Goal: Find specific page/section: Find specific page/section

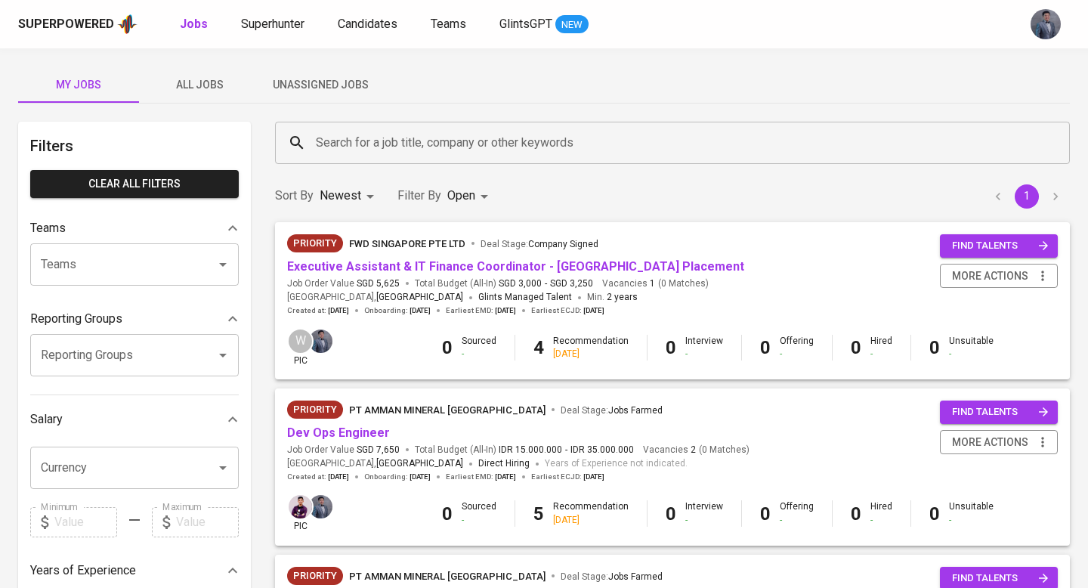
click at [323, 88] on span "Unassigned Jobs" at bounding box center [320, 85] width 103 height 19
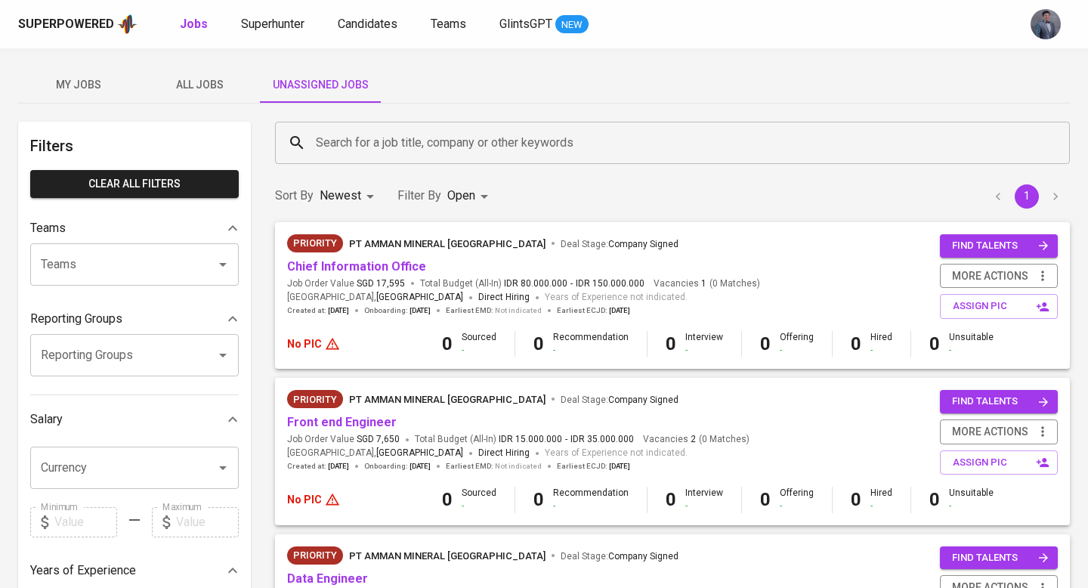
click at [203, 74] on button "All Jobs" at bounding box center [199, 85] width 121 height 36
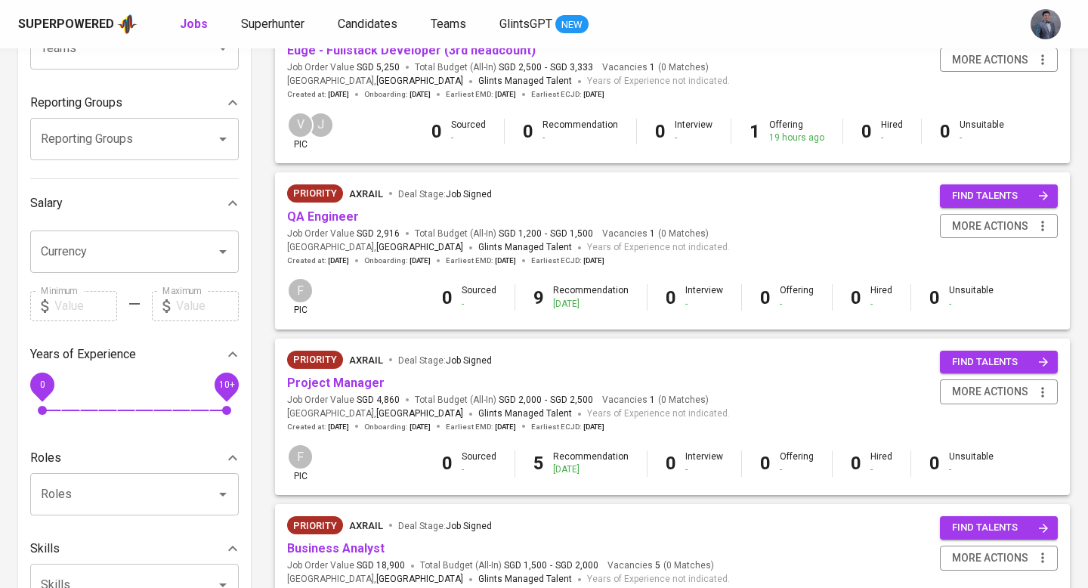
scroll to position [26, 0]
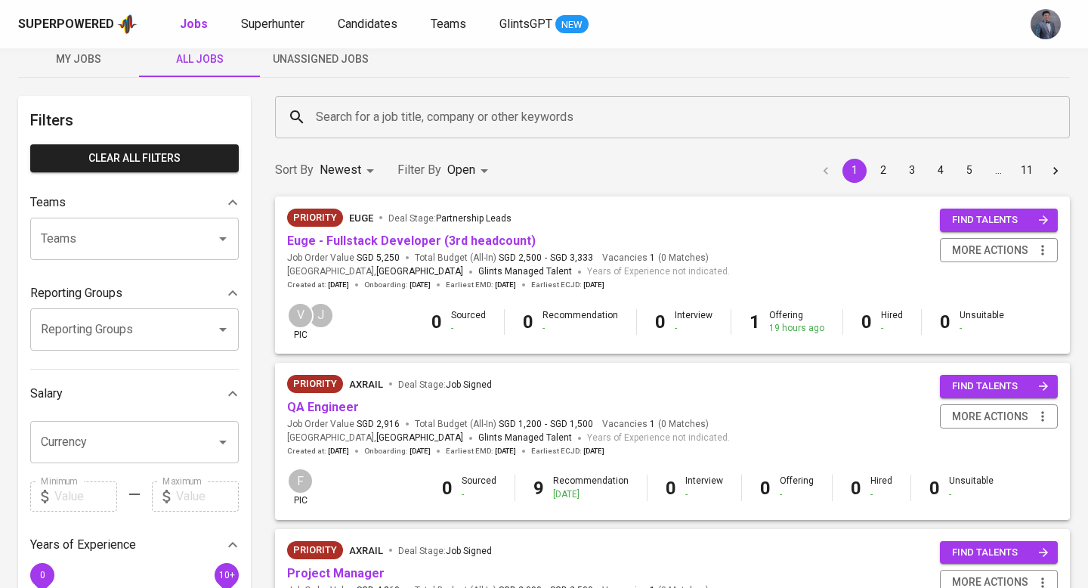
click at [83, 61] on span "My Jobs" at bounding box center [78, 59] width 103 height 19
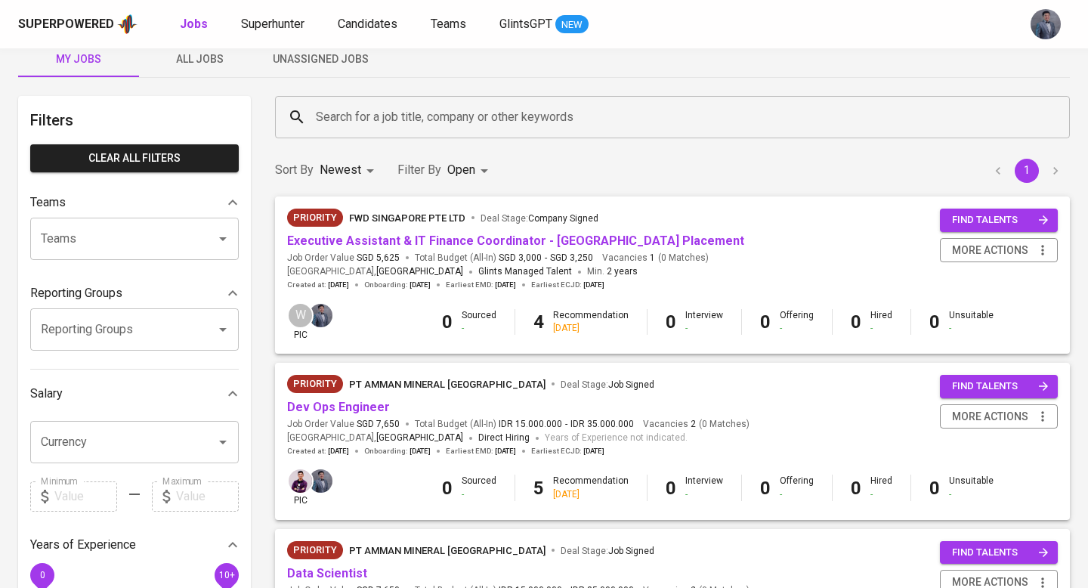
scroll to position [144, 0]
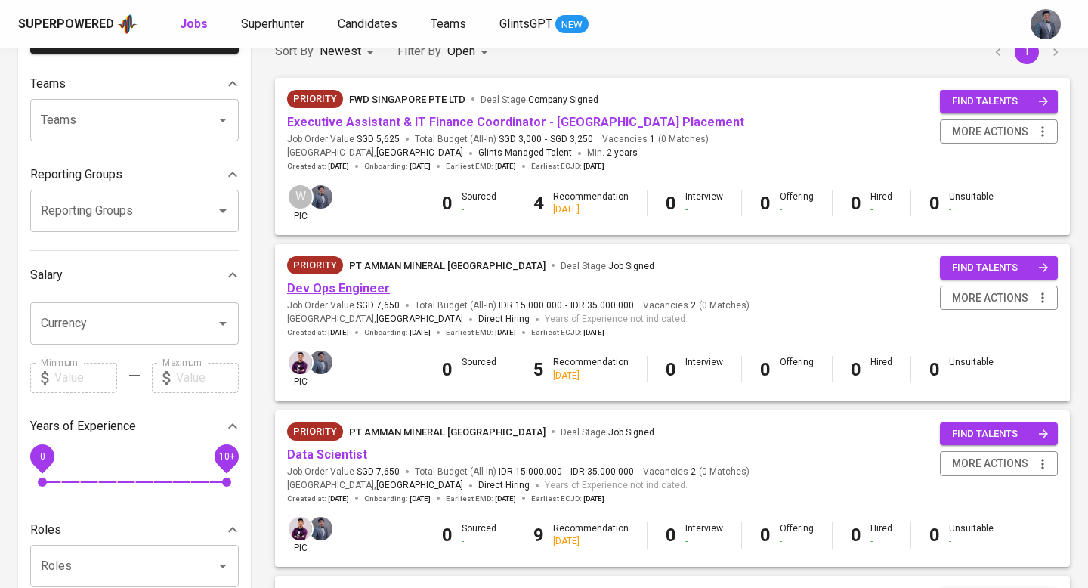
click at [354, 284] on link "Dev Ops Engineer" at bounding box center [338, 288] width 103 height 14
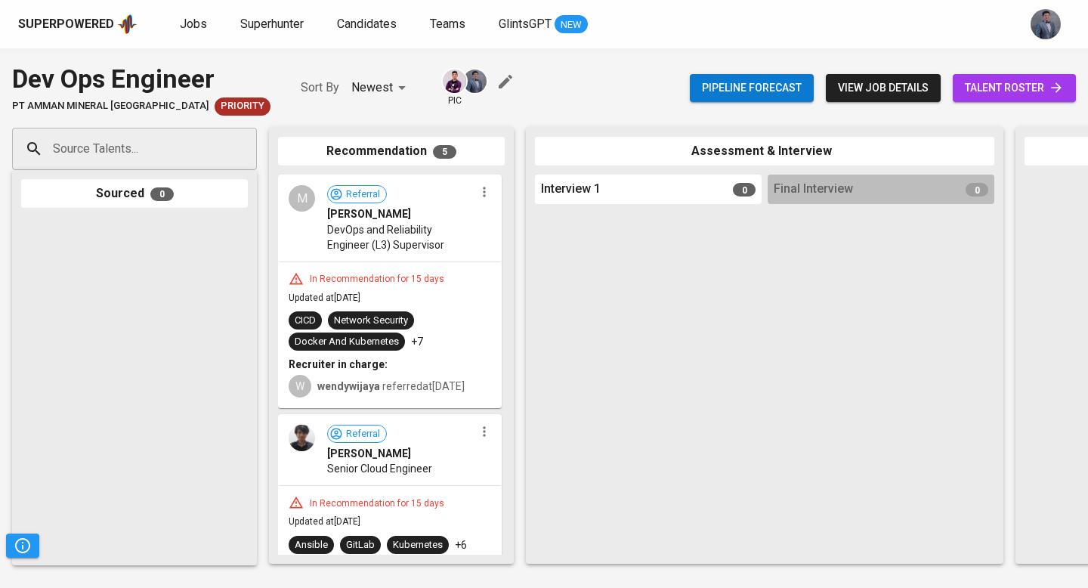
click at [1024, 75] on link "talent roster" at bounding box center [1014, 88] width 123 height 28
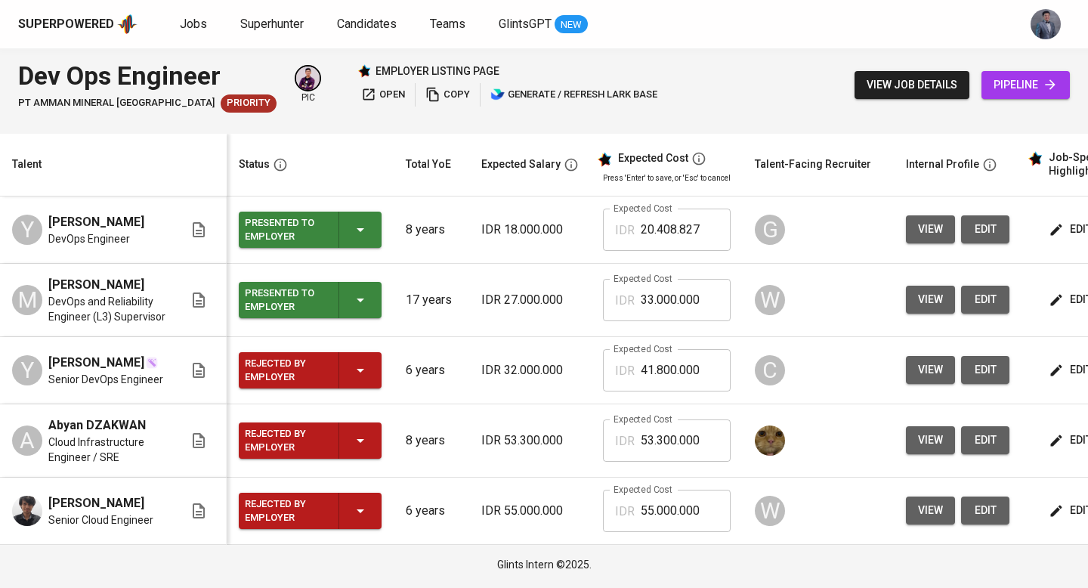
click at [363, 94] on icon "button" at bounding box center [368, 94] width 11 height 11
